Goal: Task Accomplishment & Management: Complete application form

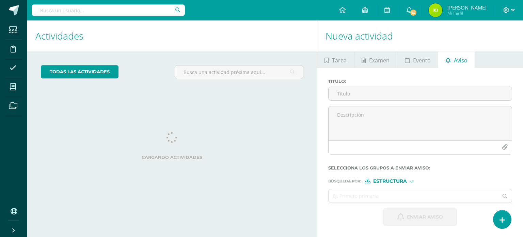
click at [342, 60] on div "Tarea Examen Evento Aviso Título: Fecha: [DATE] 20:00:00 La tarea se asignará a…" at bounding box center [420, 143] width 206 height 185
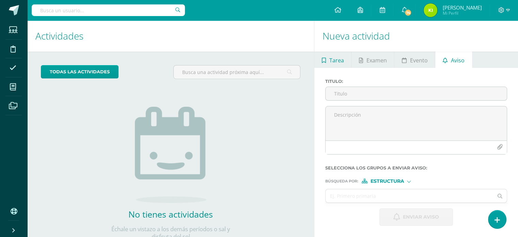
click at [331, 62] on span "Tarea" at bounding box center [336, 60] width 15 height 16
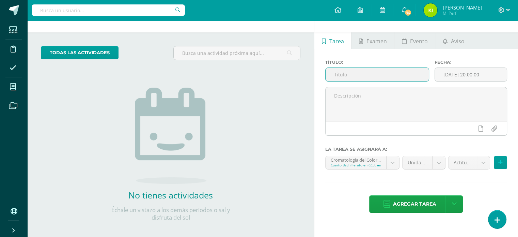
scroll to position [18, 0]
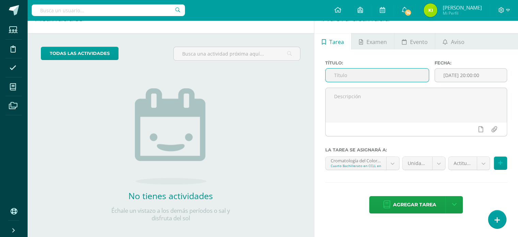
click at [340, 77] on input "text" at bounding box center [376, 74] width 103 height 13
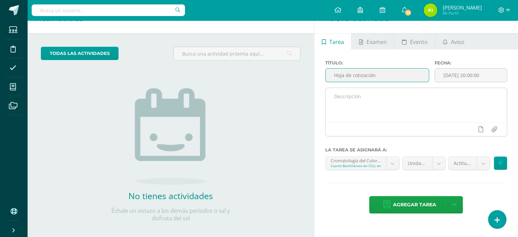
type input "Hoja de cotización"
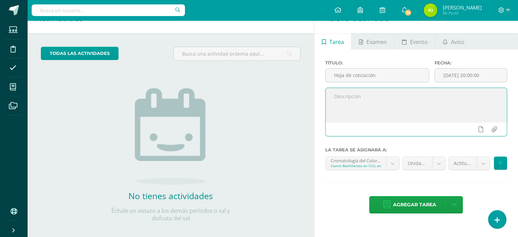
click at [346, 90] on textarea at bounding box center [415, 105] width 181 height 34
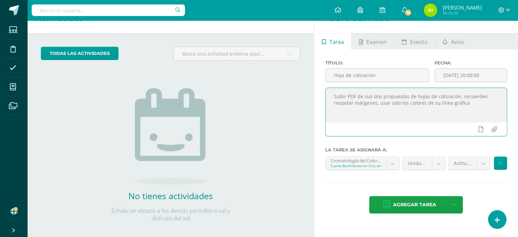
click at [424, 101] on textarea "Subir PDF de sus dos propuestas de hojas de cotización, recuerden respetar márg…" at bounding box center [415, 105] width 181 height 34
click at [365, 108] on textarea "Subir PDF de sus dos propuestas de hojas de cotización, recuerden respetar márg…" at bounding box center [415, 105] width 181 height 34
type textarea "Subir PDF de sus dos propuestas de hojas de cotización, recuerden respetar márg…"
click at [481, 128] on icon at bounding box center [480, 129] width 5 height 6
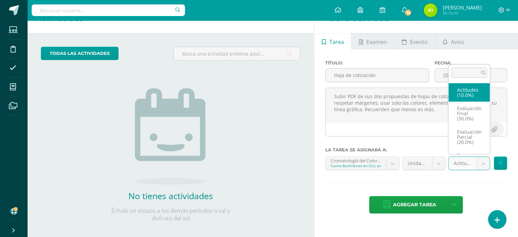
click at [468, 166] on body "Estudiantes Disciplina Asistencia Mis cursos Archivos Soporte Ayuda Reportar un…" at bounding box center [259, 100] width 518 height 237
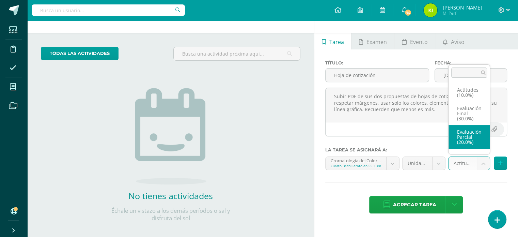
scroll to position [15, 0]
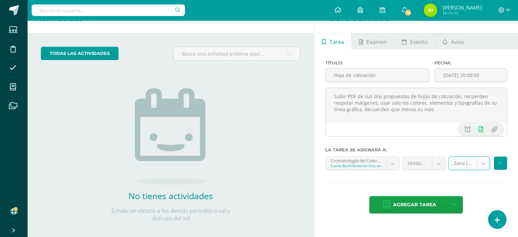
select select "163550"
click at [486, 78] on input "[DATE] 20:00:00" at bounding box center [471, 74] width 72 height 13
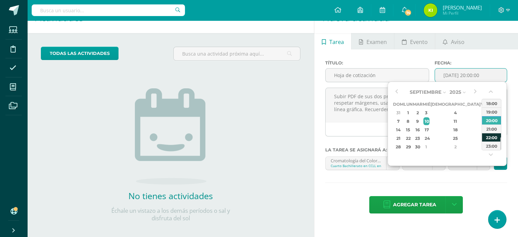
click at [492, 135] on div "22:00" at bounding box center [491, 137] width 19 height 9
type input "[DATE] 22:00"
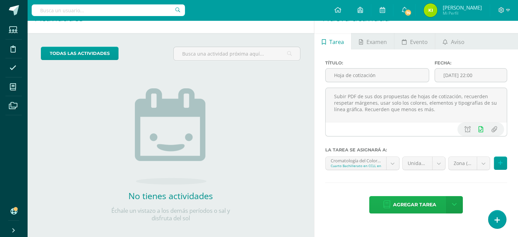
click at [409, 200] on span "Agregar tarea" at bounding box center [414, 204] width 43 height 17
